Goal: Task Accomplishment & Management: Manage account settings

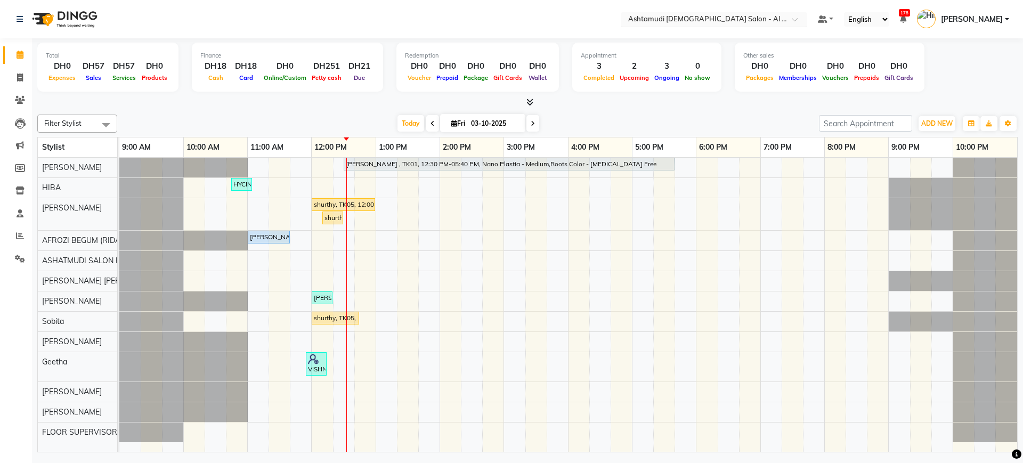
click at [687, 15] on input "text" at bounding box center [703, 20] width 155 height 11
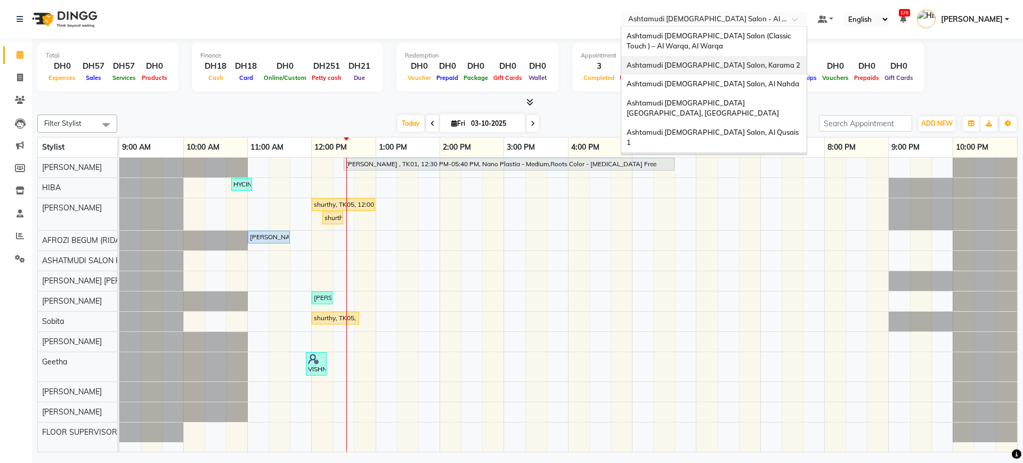
scroll to position [26, 0]
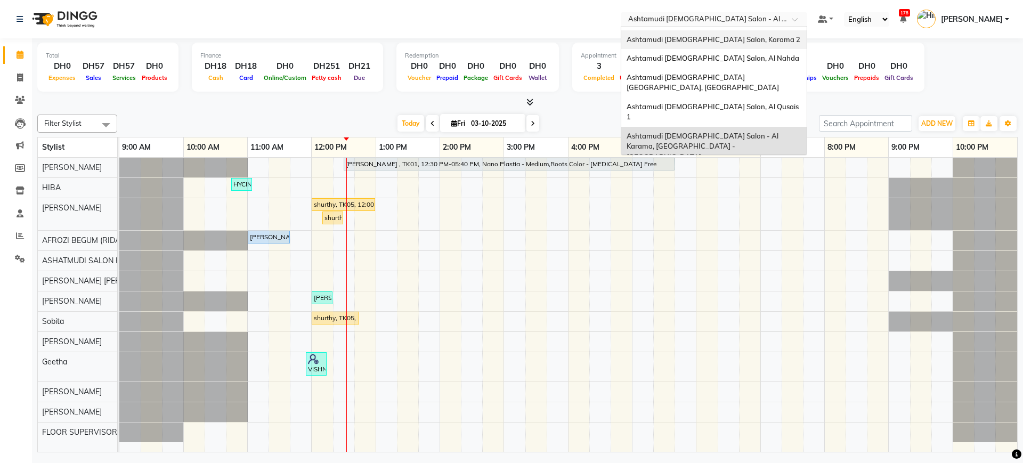
click at [676, 42] on span "Ashtamudi [DEMOGRAPHIC_DATA] Salon, Karama 2" at bounding box center [714, 39] width 174 height 9
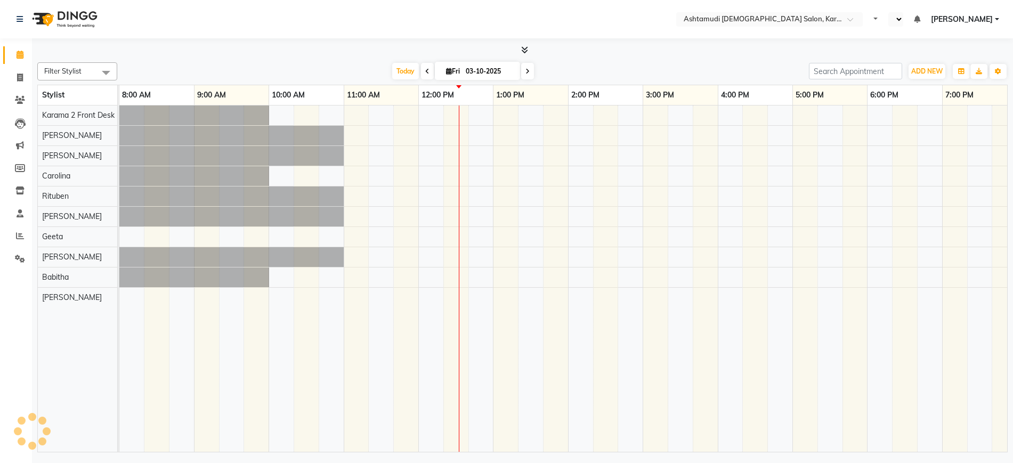
select select "en"
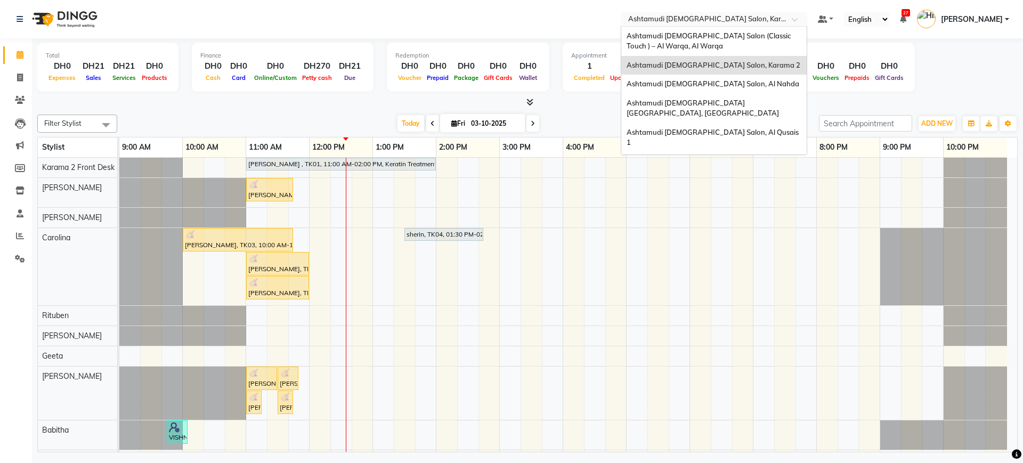
click at [720, 22] on input "text" at bounding box center [703, 20] width 155 height 11
click at [737, 40] on div "Ashtamudi Ladies Salon (Classic Touch ) – Al Warqa, Al Warqa" at bounding box center [713, 41] width 185 height 29
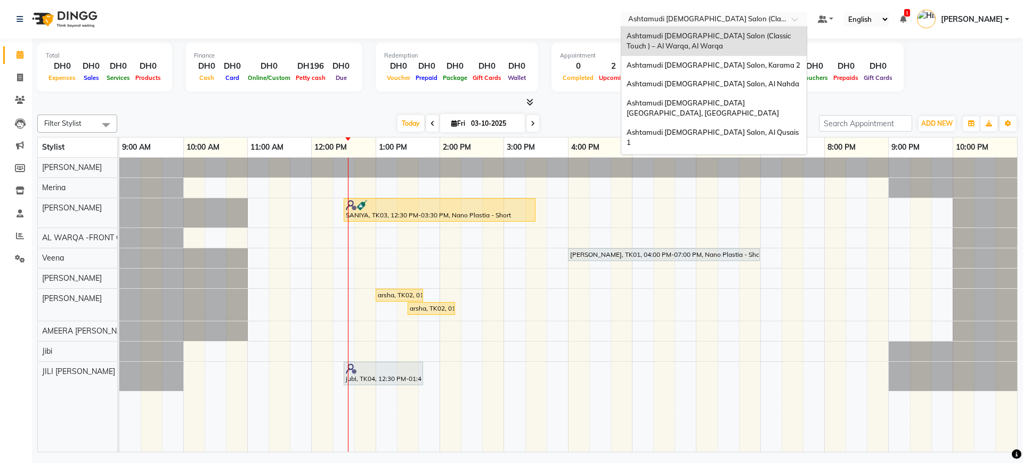
click at [750, 17] on input "text" at bounding box center [703, 20] width 155 height 11
click at [771, 64] on div "Ashtamudi [DEMOGRAPHIC_DATA] Salon, Karama 2" at bounding box center [713, 65] width 185 height 19
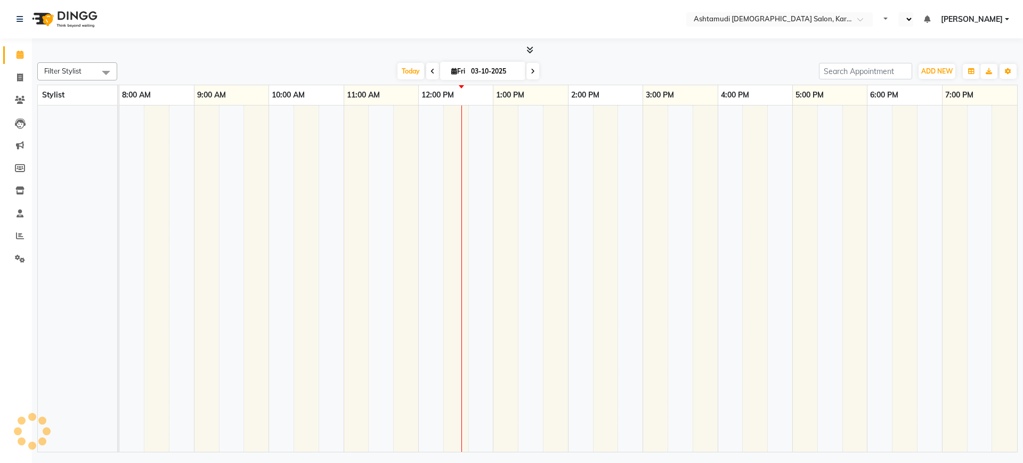
select select "en"
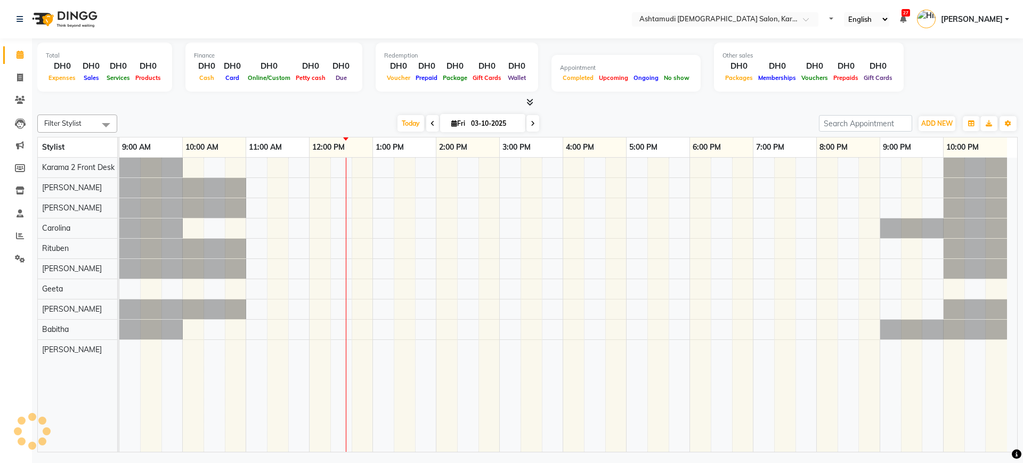
click at [748, 15] on input "text" at bounding box center [714, 20] width 155 height 11
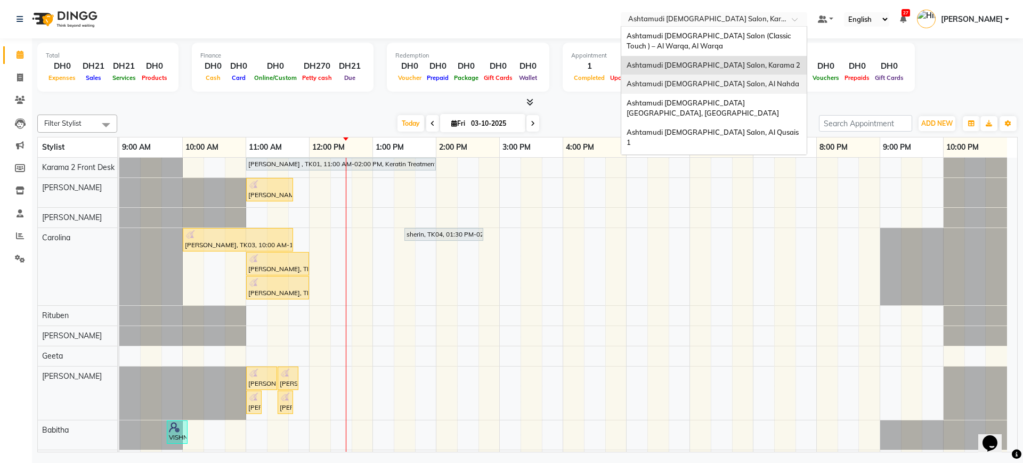
click at [747, 80] on div "Ashtamudi [DEMOGRAPHIC_DATA] Salon, Al Nahda" at bounding box center [713, 84] width 185 height 19
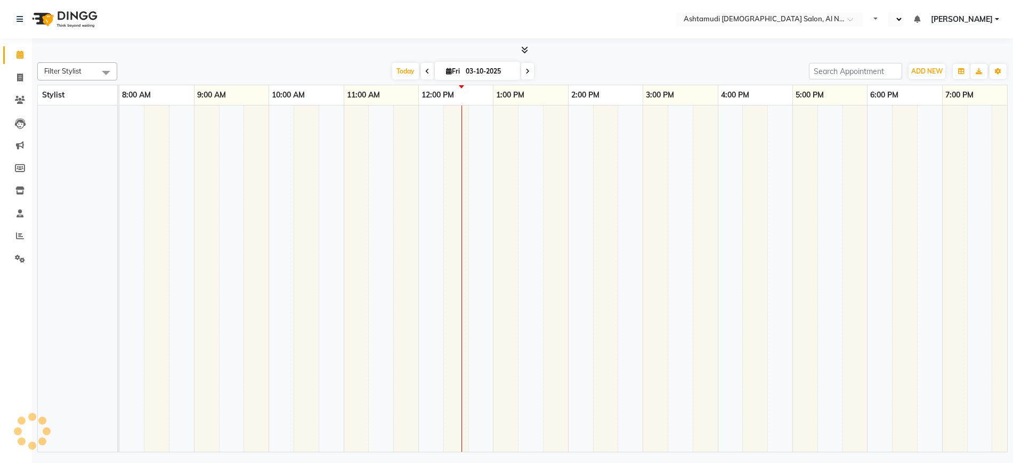
select select "en"
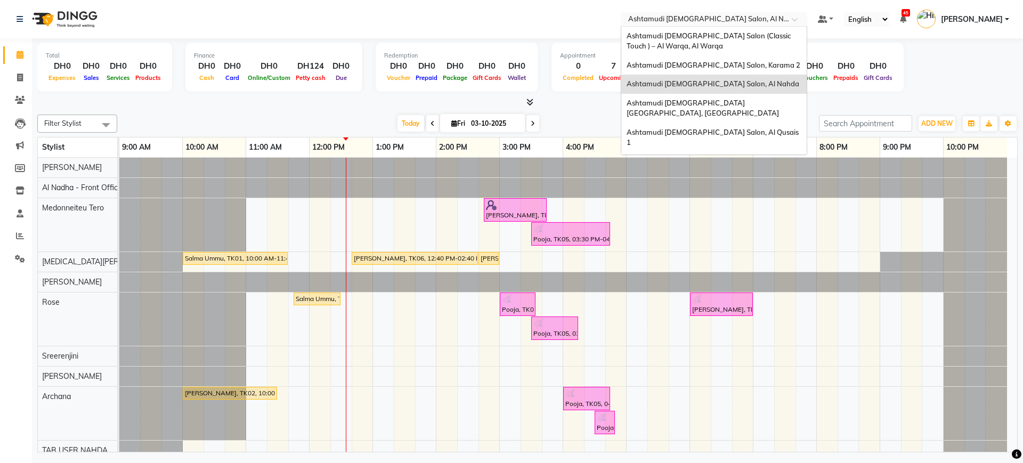
click at [726, 23] on input "text" at bounding box center [703, 20] width 155 height 11
click at [741, 104] on span "Ashtamudi [DEMOGRAPHIC_DATA] [GEOGRAPHIC_DATA], [GEOGRAPHIC_DATA]" at bounding box center [703, 108] width 152 height 19
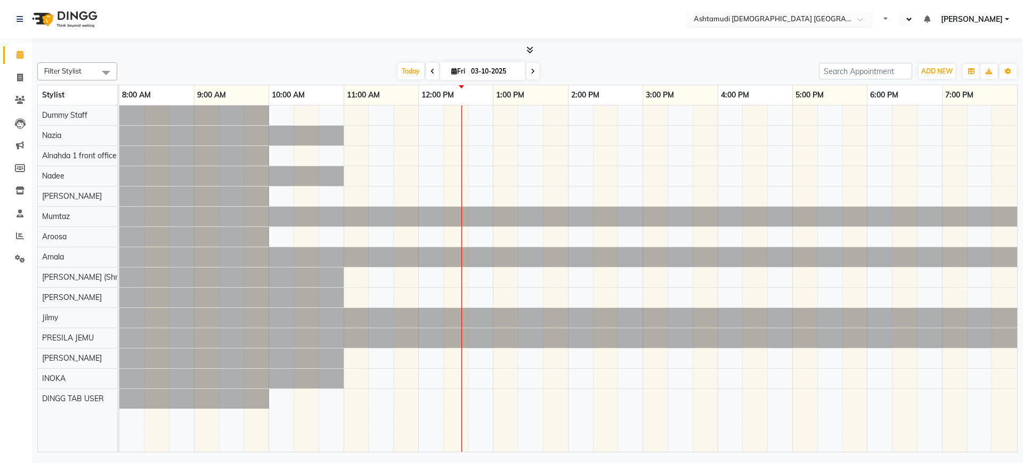
select select "en"
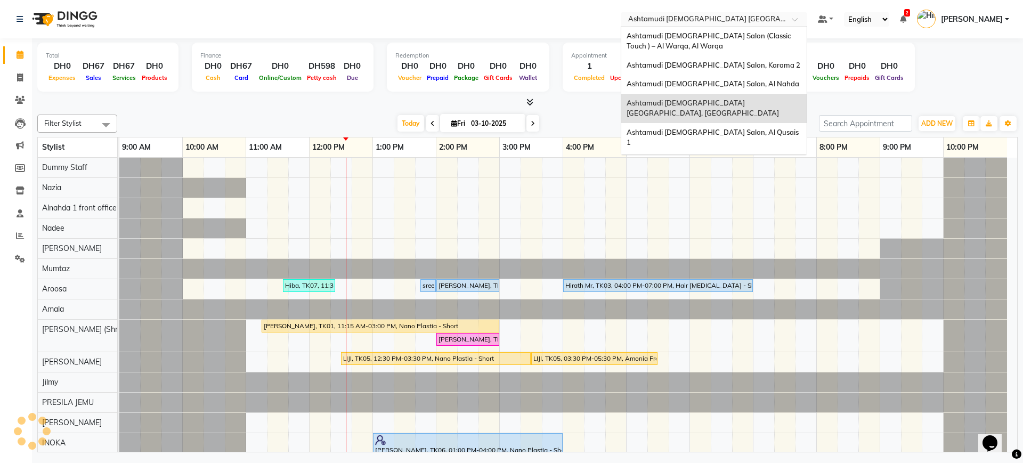
click at [745, 18] on input "text" at bounding box center [703, 20] width 155 height 11
click at [743, 124] on div "Ashtamudi [DEMOGRAPHIC_DATA] Salon, Al Qusais 1" at bounding box center [713, 137] width 185 height 29
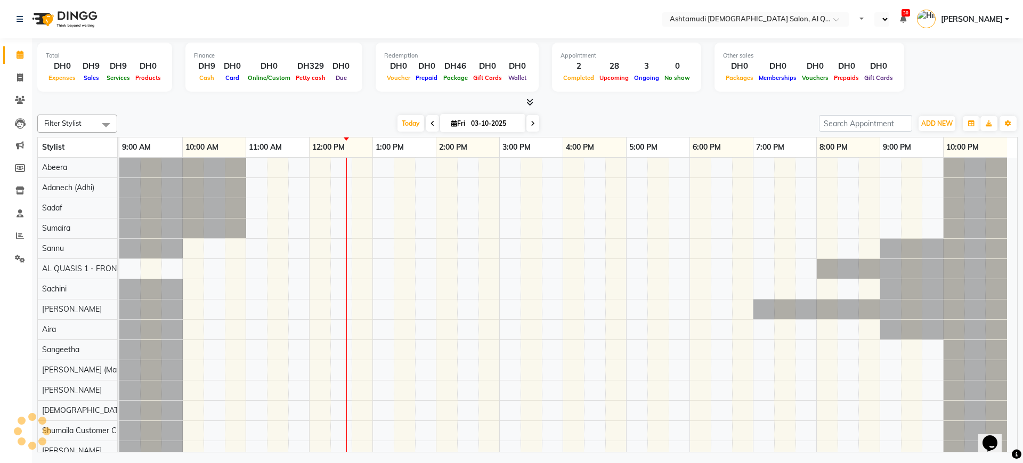
select select "en"
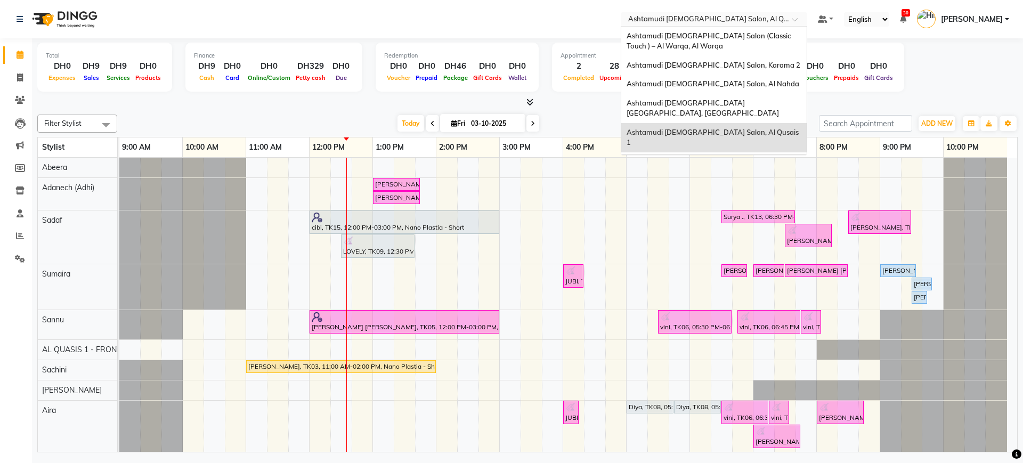
click at [703, 20] on input "text" at bounding box center [703, 20] width 155 height 11
click at [709, 157] on span "Ashtamudi [DEMOGRAPHIC_DATA] Salon - Al Karama, [GEOGRAPHIC_DATA] -[GEOGRAPHIC_…" at bounding box center [703, 171] width 153 height 29
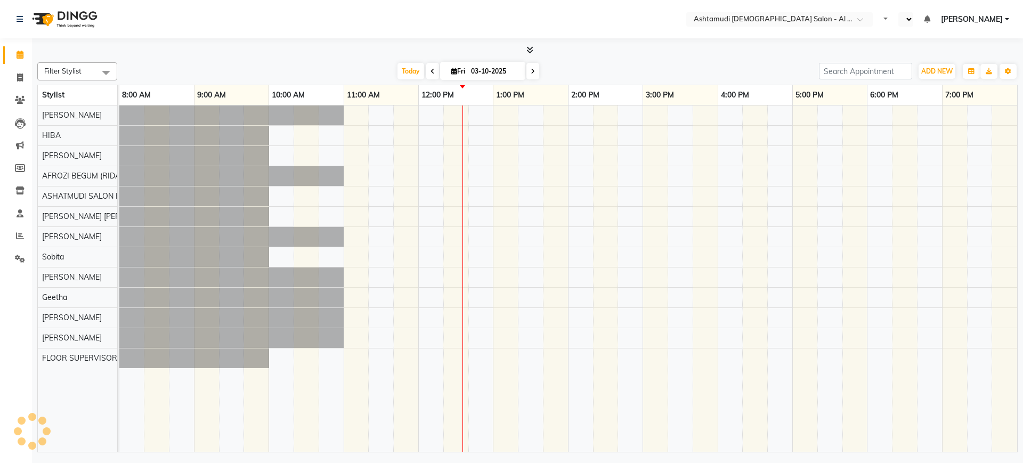
select select "en"
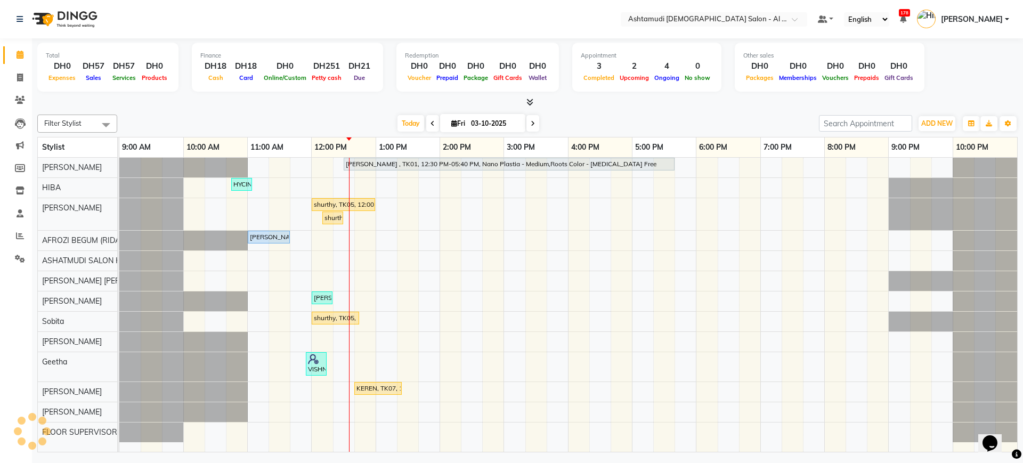
click at [583, 56] on div "Appointment" at bounding box center [647, 55] width 132 height 9
click at [608, 78] on span "Completed" at bounding box center [599, 77] width 36 height 7
